Goal: Task Accomplishment & Management: Use online tool/utility

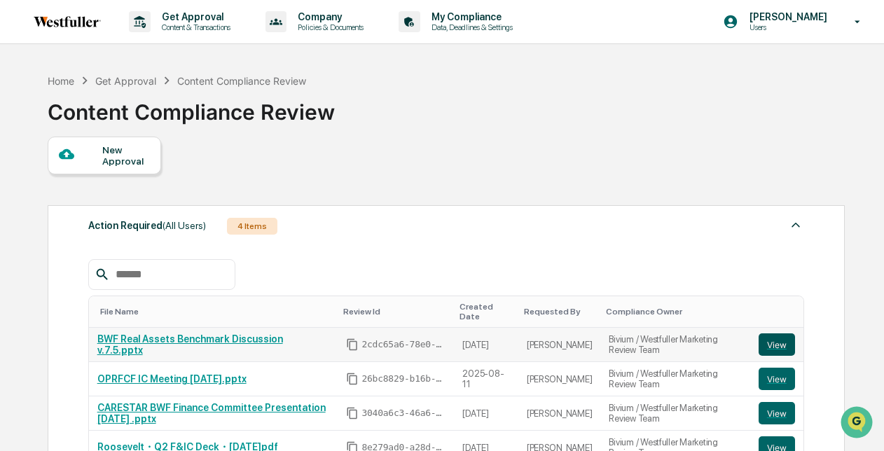
click at [774, 333] on button "View" at bounding box center [776, 344] width 36 height 22
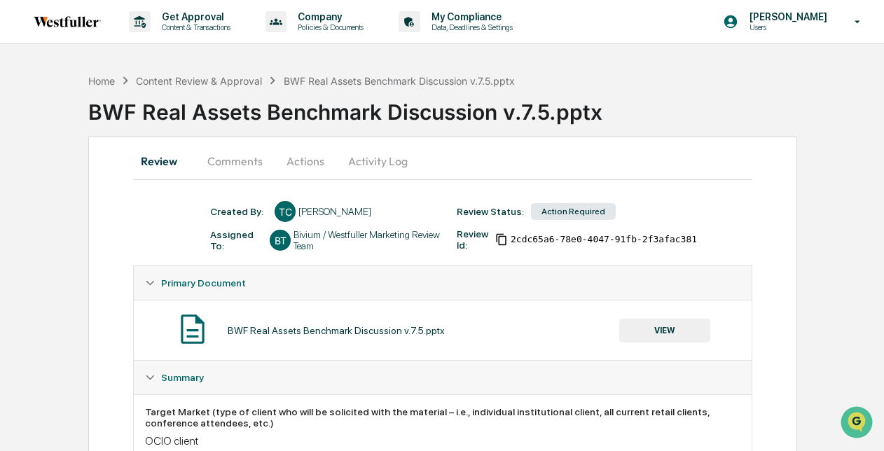
click at [256, 166] on button "Comments" at bounding box center [235, 161] width 78 height 34
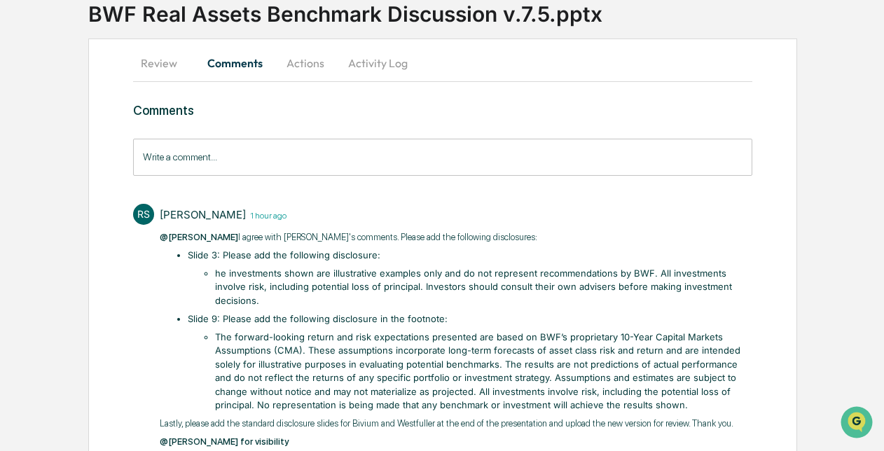
scroll to position [92, 0]
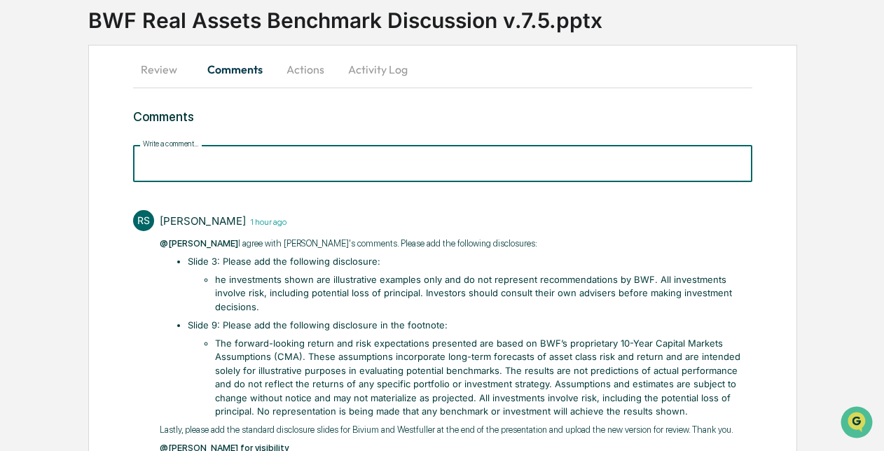
click at [203, 162] on input "Write a comment..." at bounding box center [442, 163] width 618 height 37
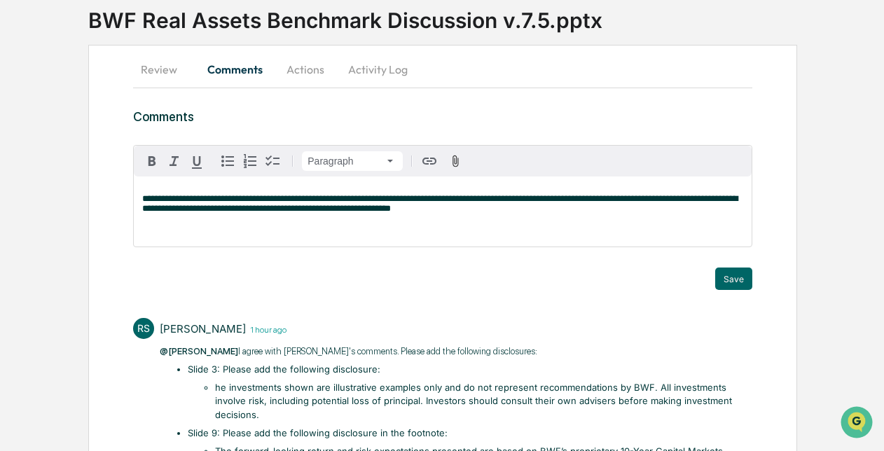
click at [178, 198] on span "**********" at bounding box center [439, 203] width 595 height 19
click at [180, 223] on div "[PERSON_NAME]" at bounding box center [188, 221] width 92 height 18
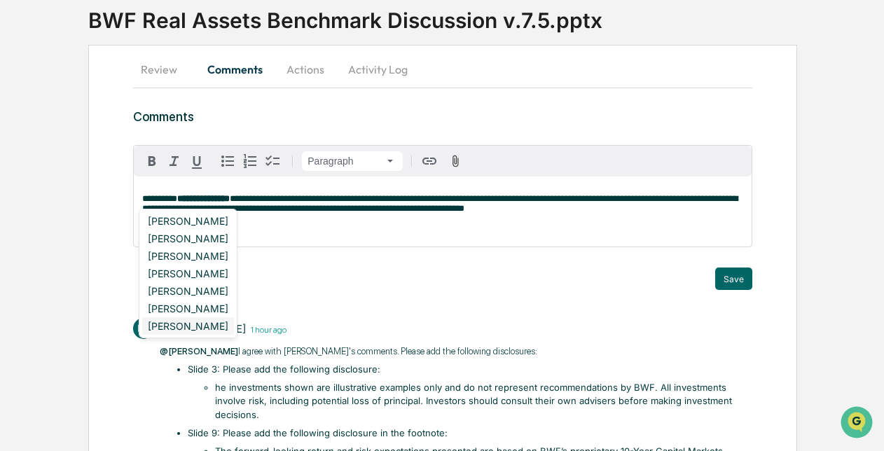
click at [179, 327] on div "[PERSON_NAME]" at bounding box center [188, 326] width 92 height 18
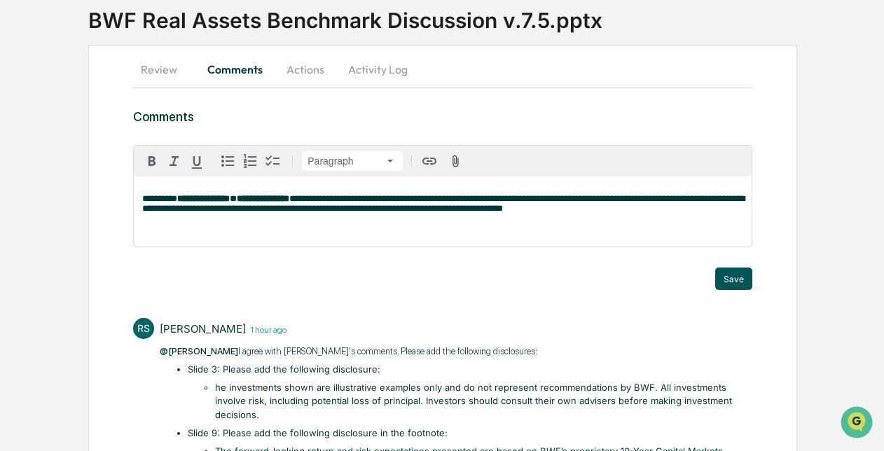
click at [734, 281] on button "Save" at bounding box center [733, 278] width 37 height 22
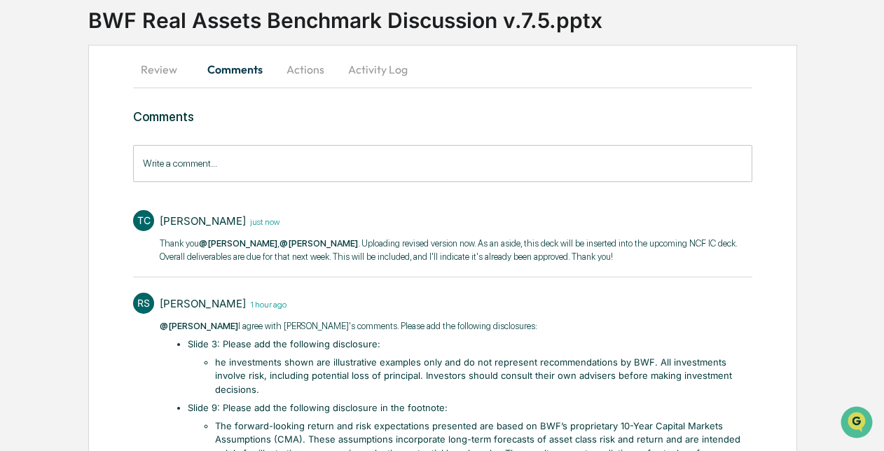
click at [307, 67] on button "Actions" at bounding box center [305, 70] width 63 height 34
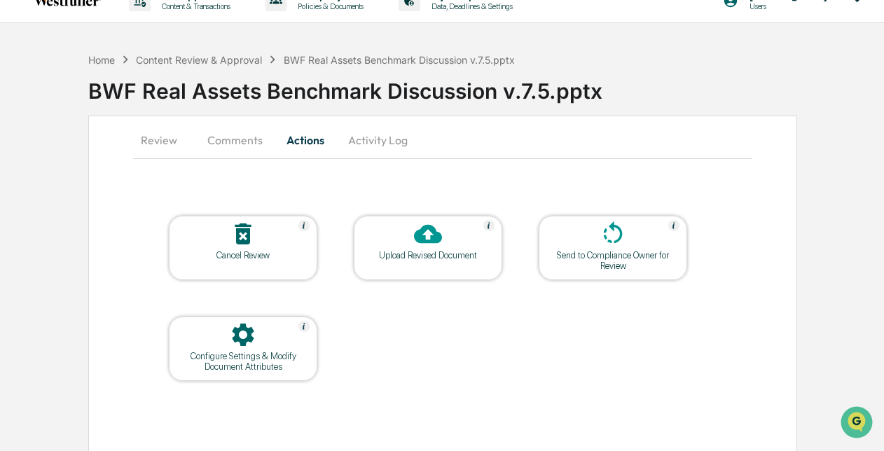
click at [425, 261] on div "Upload Revised Document" at bounding box center [428, 248] width 148 height 64
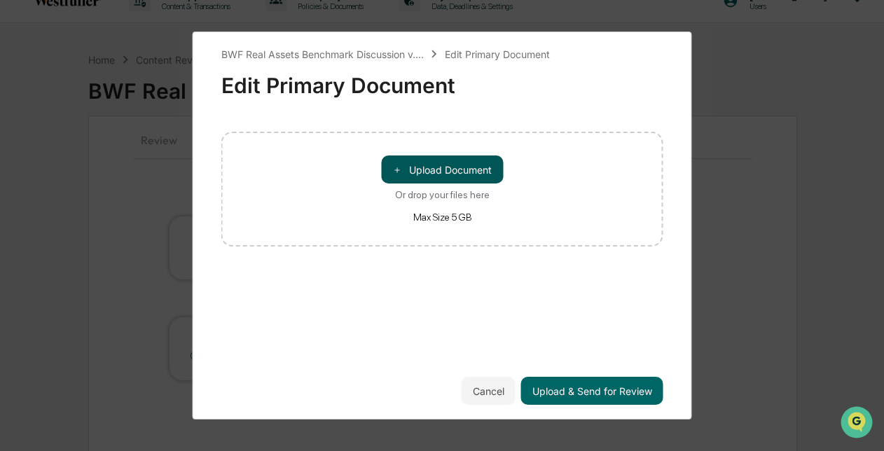
click at [439, 174] on button "＋ Upload Document" at bounding box center [442, 169] width 122 height 28
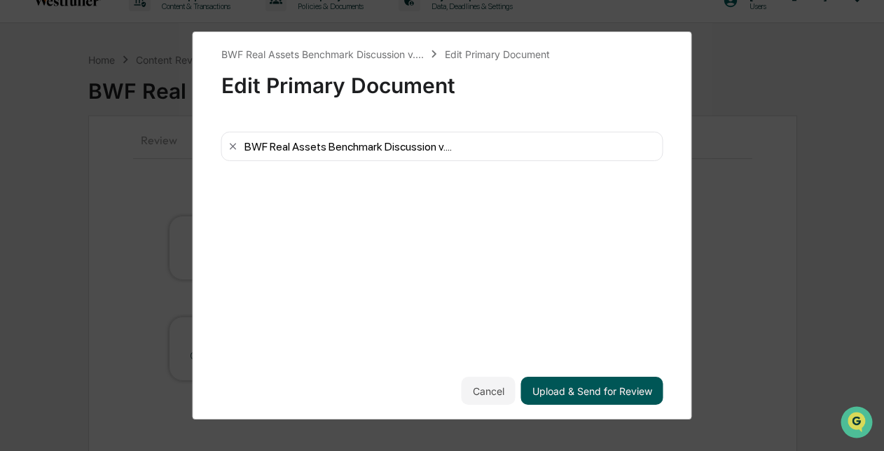
click at [587, 395] on button "Upload & Send for Review" at bounding box center [592, 391] width 142 height 28
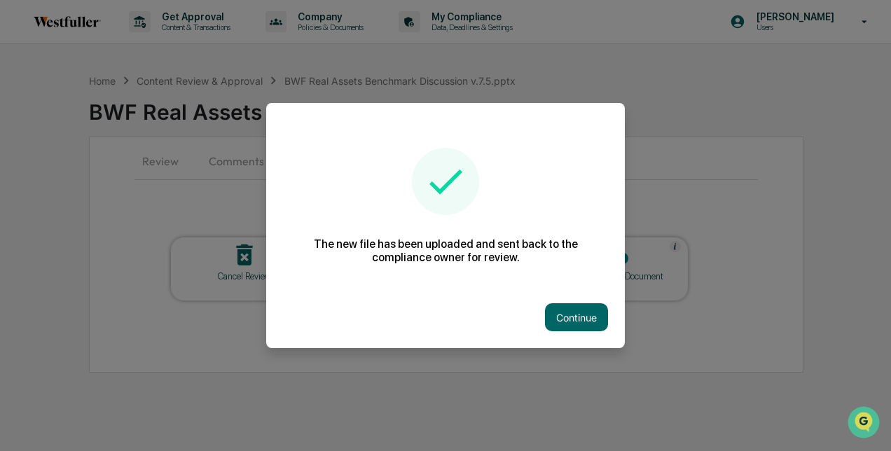
scroll to position [0, 0]
click at [559, 320] on button "Continue" at bounding box center [576, 317] width 63 height 28
